Goal: Information Seeking & Learning: Learn about a topic

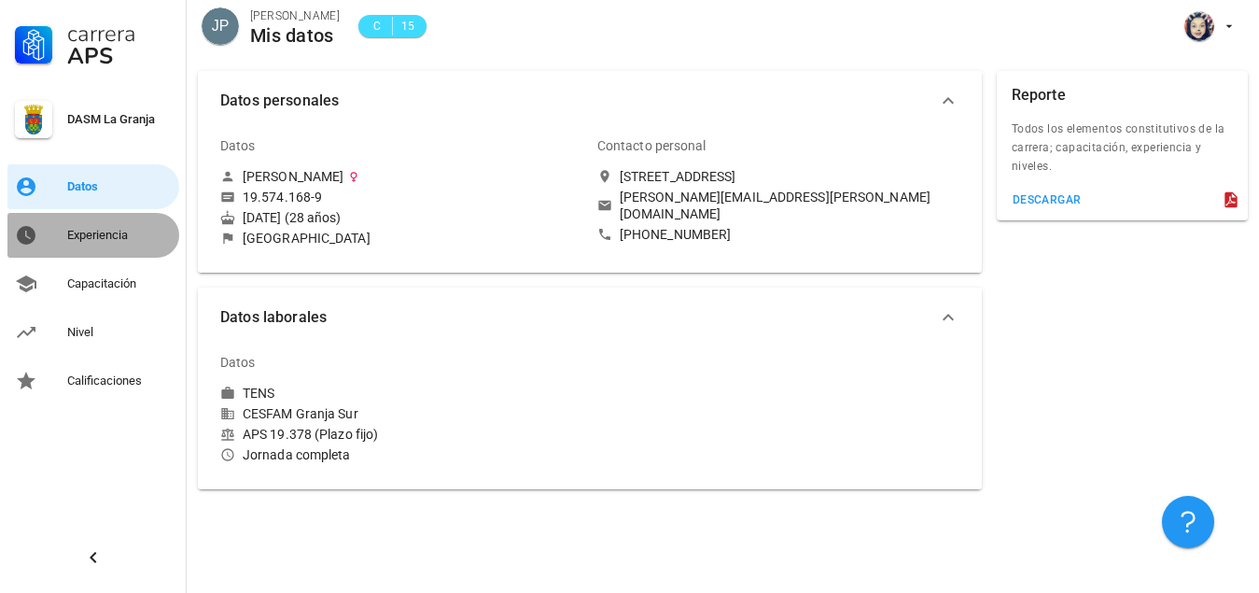
click at [74, 230] on div "Experiencia" at bounding box center [119, 235] width 105 height 15
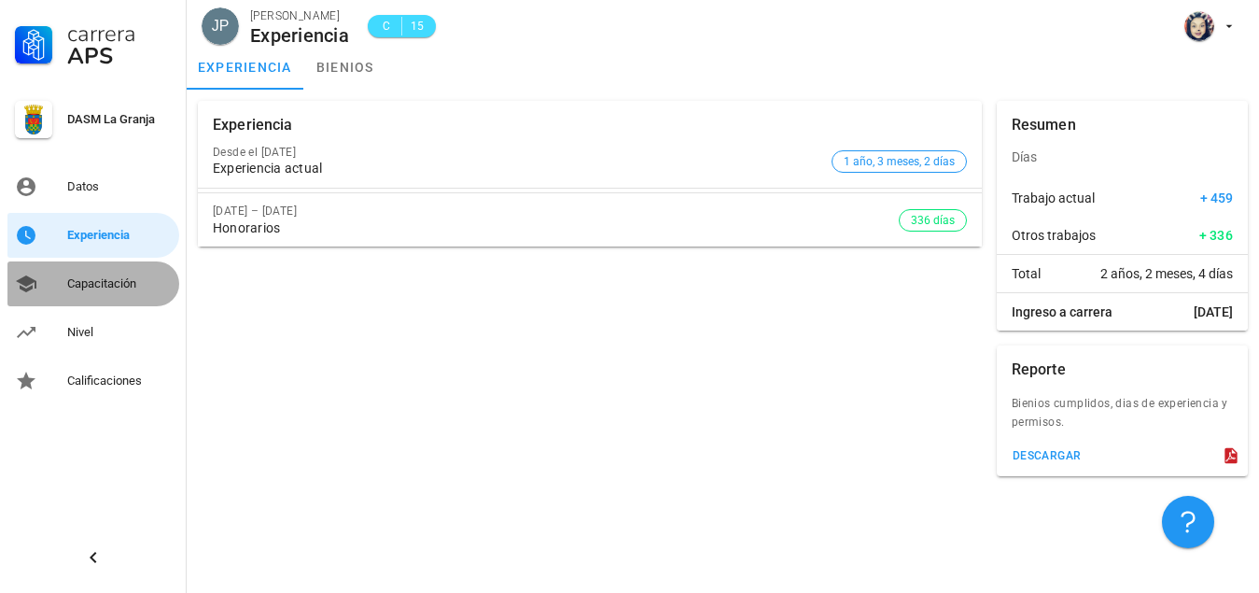
click at [100, 288] on div "Capacitación" at bounding box center [119, 283] width 105 height 15
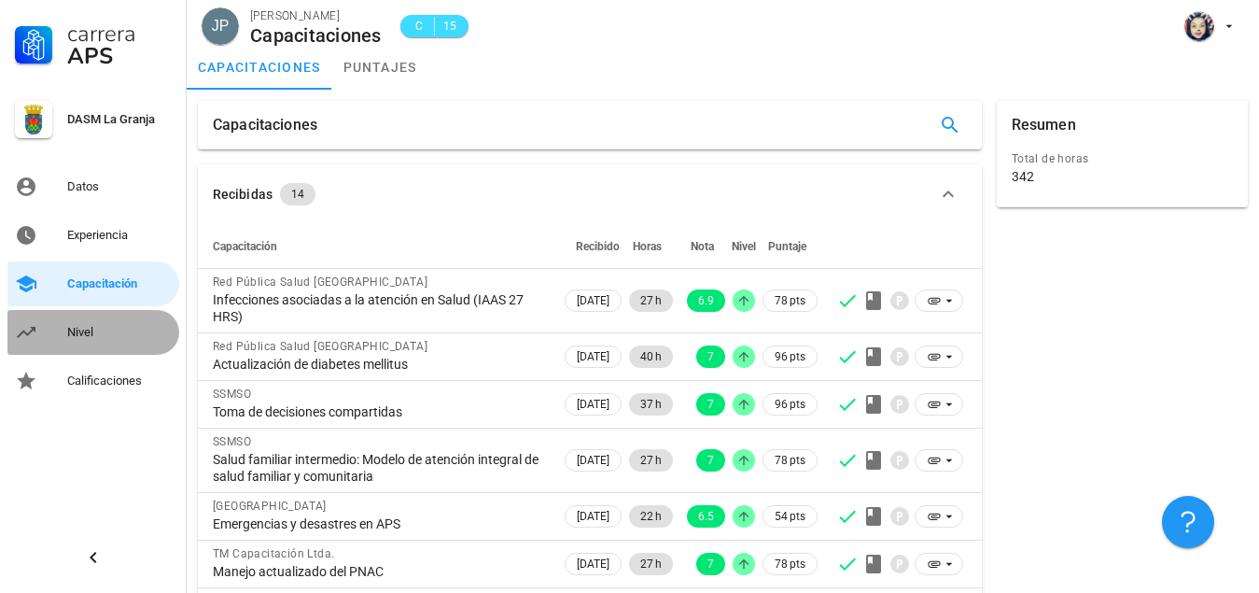
click at [46, 335] on link "Nivel" at bounding box center [93, 332] width 172 height 45
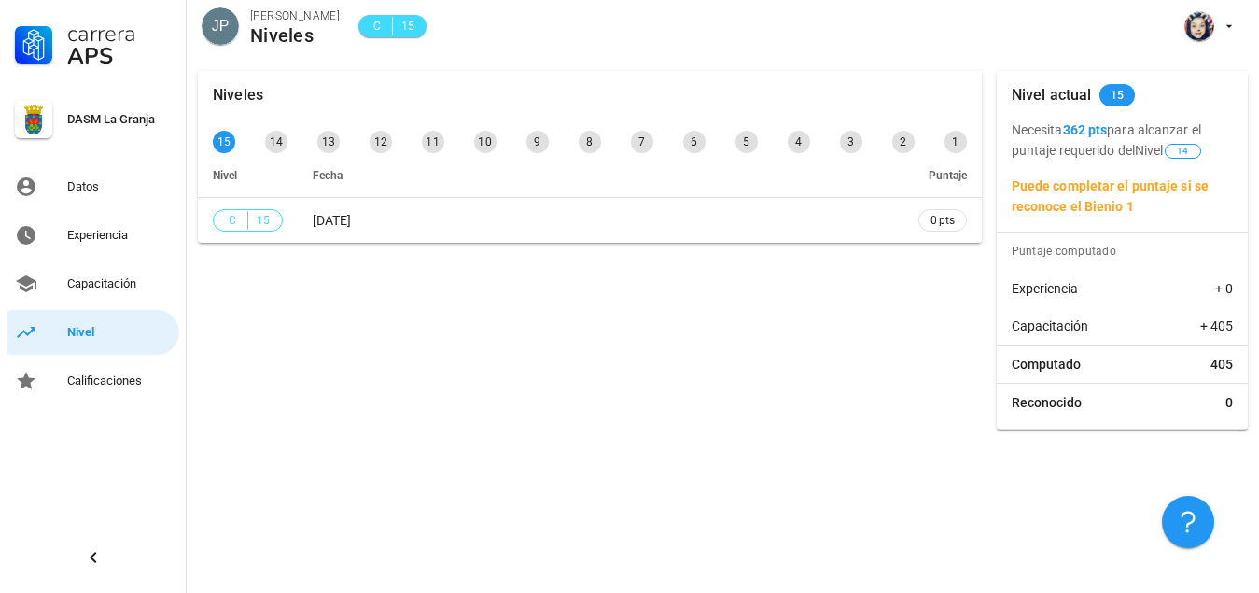
drag, startPoint x: 1062, startPoint y: 124, endPoint x: 1112, endPoint y: 129, distance: 49.7
click at [1112, 129] on p "Necesita 362 pts para alcanzar el puntaje requerido del Nivel 14" at bounding box center [1122, 139] width 221 height 41
click at [140, 226] on div "Experiencia" at bounding box center [119, 235] width 105 height 30
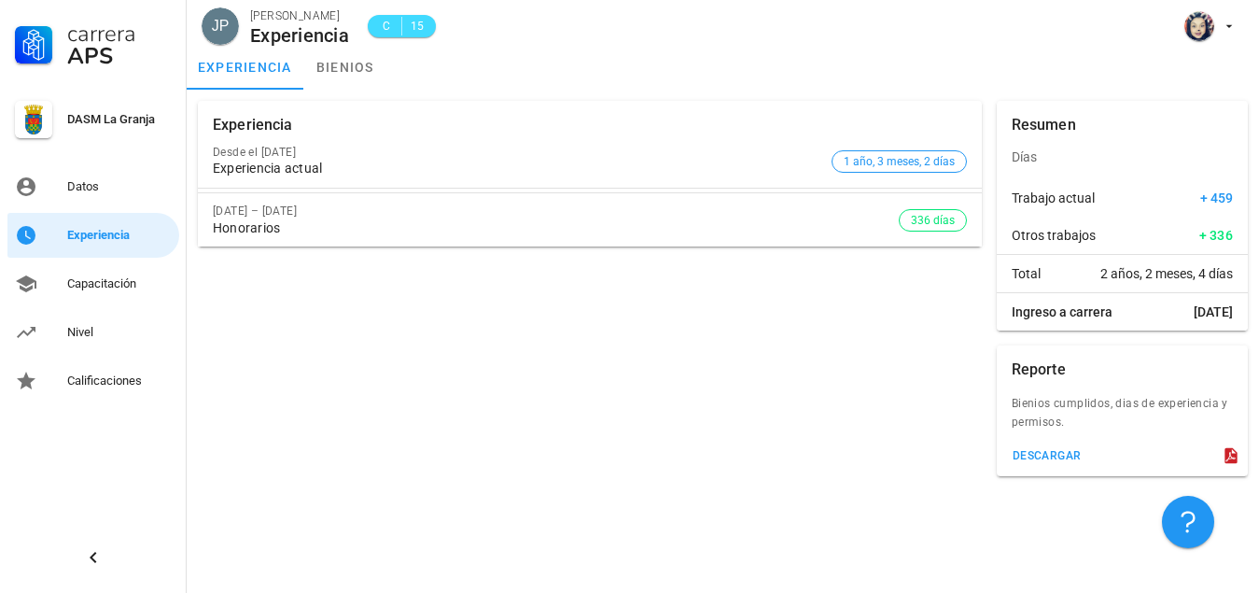
click at [1079, 360] on div "Reporte" at bounding box center [1122, 369] width 251 height 49
click at [1057, 461] on div "descargar" at bounding box center [1047, 455] width 70 height 13
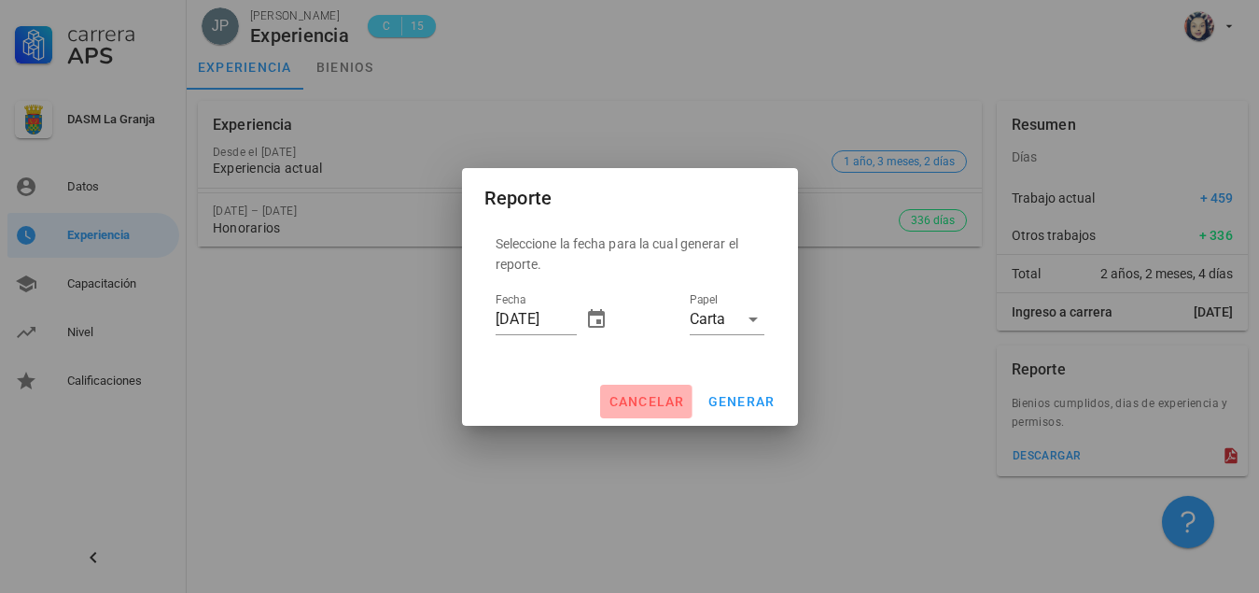
click at [686, 407] on button "cancelar" at bounding box center [645, 402] width 91 height 34
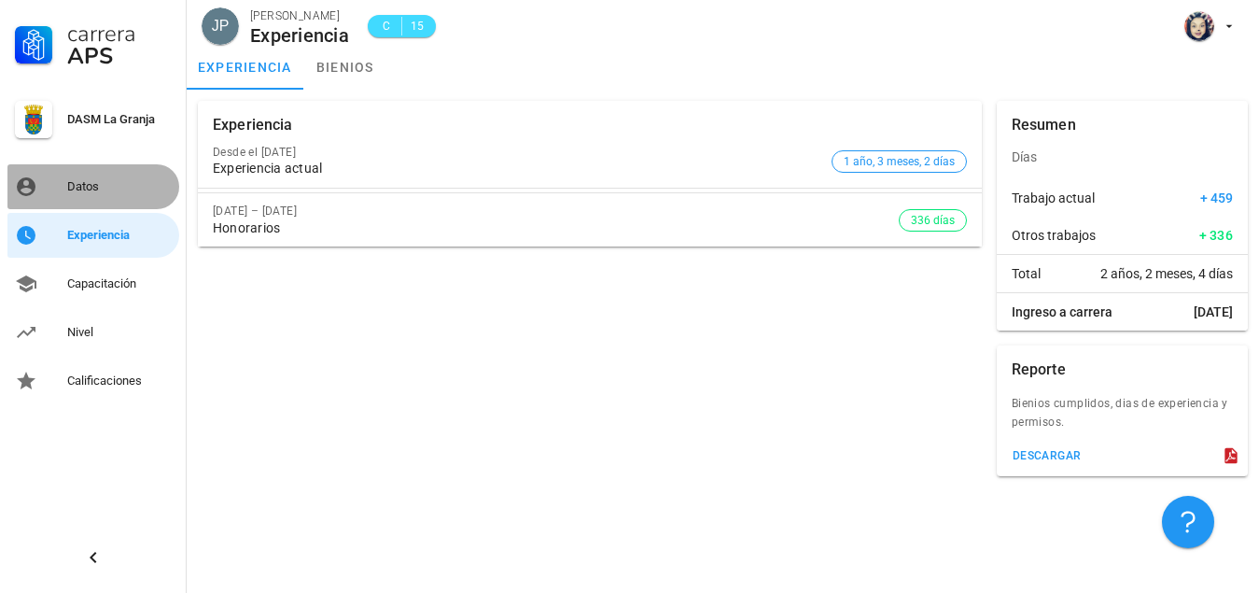
click at [93, 186] on div "Datos" at bounding box center [119, 186] width 105 height 15
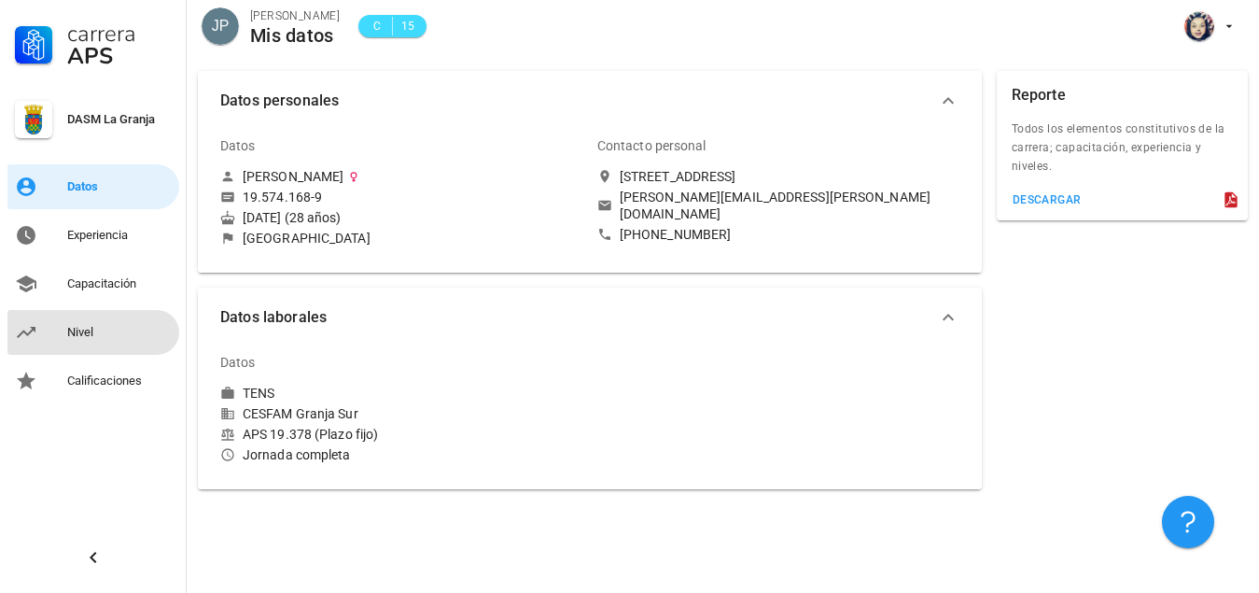
click at [91, 343] on div "Nivel" at bounding box center [119, 332] width 105 height 30
